Goal: Information Seeking & Learning: Learn about a topic

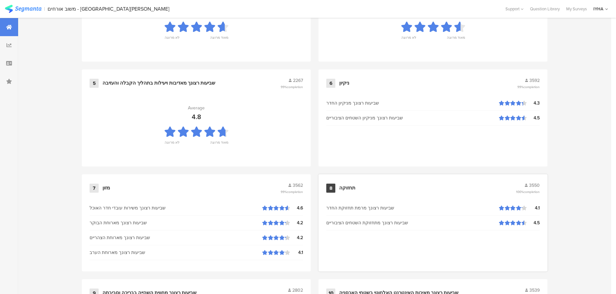
scroll to position [652, 0]
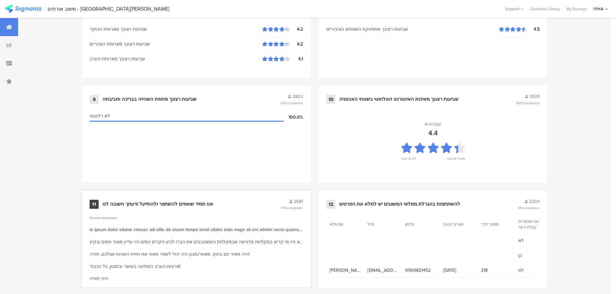
scroll to position [652, 0]
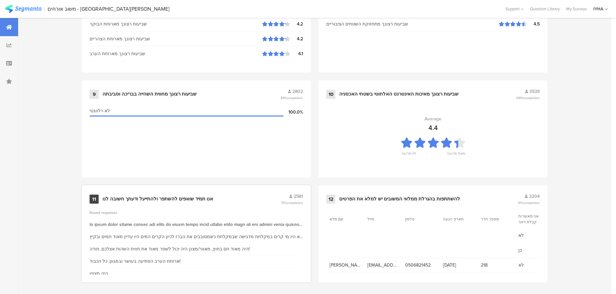
click at [180, 196] on div "אנו תמיד שואפים להשתפר ולהתייעל ודעתך חשובה לנו" at bounding box center [157, 199] width 111 height 6
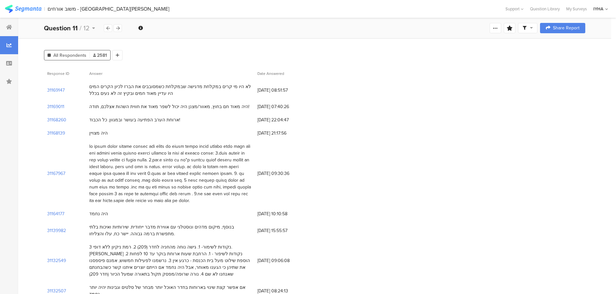
scroll to position [97, 0]
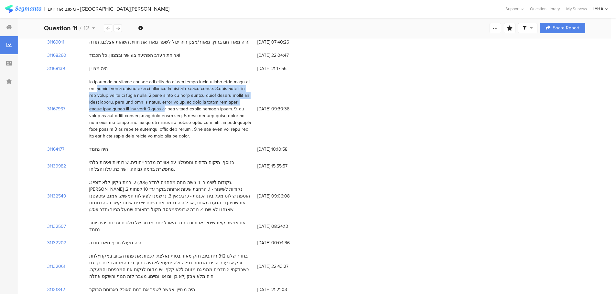
drag, startPoint x: 247, startPoint y: 79, endPoint x: 162, endPoint y: 104, distance: 88.6
click at [162, 104] on div at bounding box center [170, 109] width 162 height 61
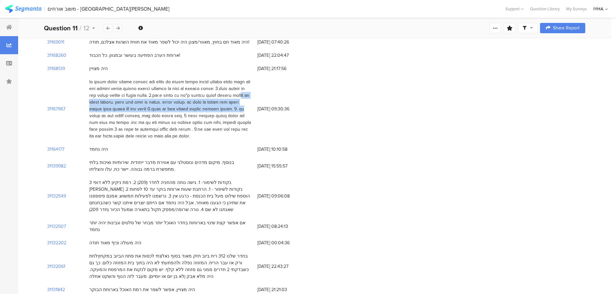
drag, startPoint x: 233, startPoint y: 93, endPoint x: 86, endPoint y: 111, distance: 148.2
click at [86, 111] on div at bounding box center [170, 109] width 168 height 68
click at [210, 97] on div at bounding box center [170, 109] width 162 height 61
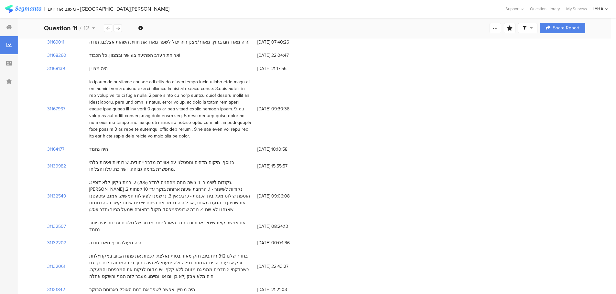
click at [233, 92] on div at bounding box center [170, 109] width 162 height 61
drag, startPoint x: 234, startPoint y: 92, endPoint x: 170, endPoint y: 106, distance: 65.3
click at [170, 106] on div at bounding box center [170, 109] width 162 height 61
